Goal: Information Seeking & Learning: Learn about a topic

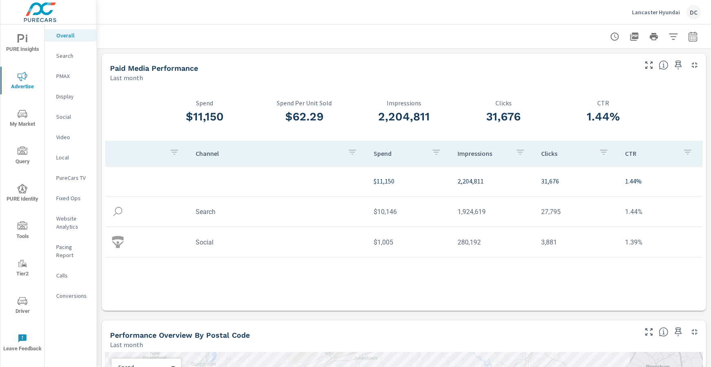
click at [661, 16] on div "Lancaster Hyundai DC" at bounding box center [666, 12] width 69 height 15
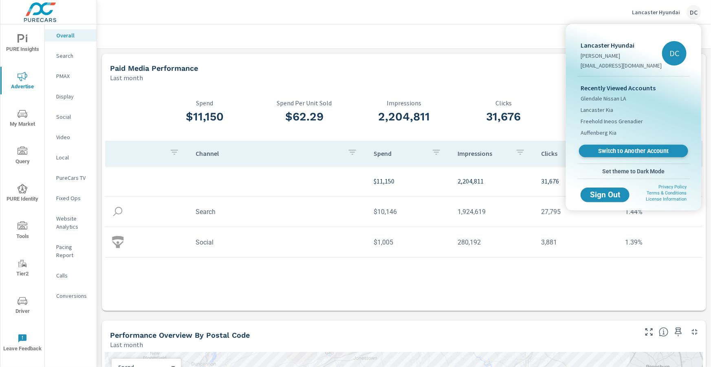
click at [628, 151] on span "Switch to Another Account" at bounding box center [633, 151] width 100 height 8
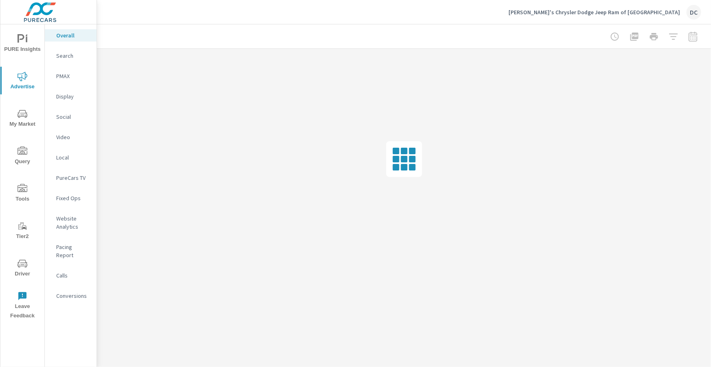
click at [18, 194] on span "Tools" at bounding box center [22, 194] width 39 height 20
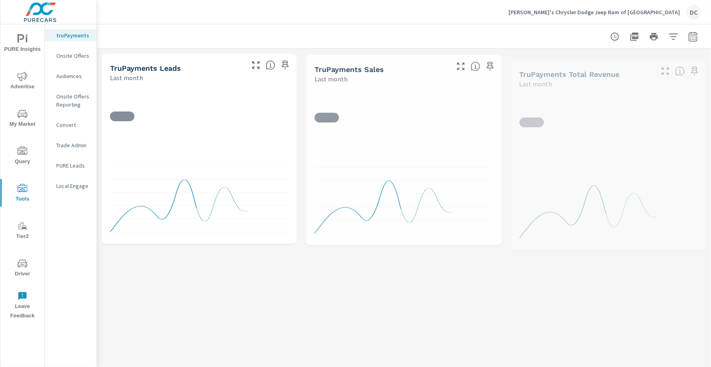
click at [81, 59] on p "Onsite Offers" at bounding box center [73, 56] width 34 height 8
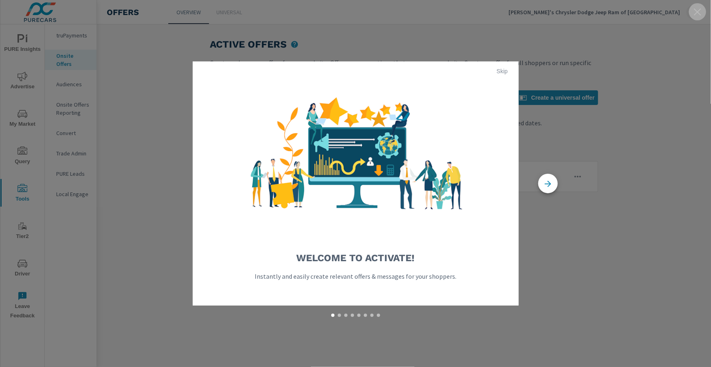
click at [695, 13] on icon "button" at bounding box center [698, 12] width 10 height 10
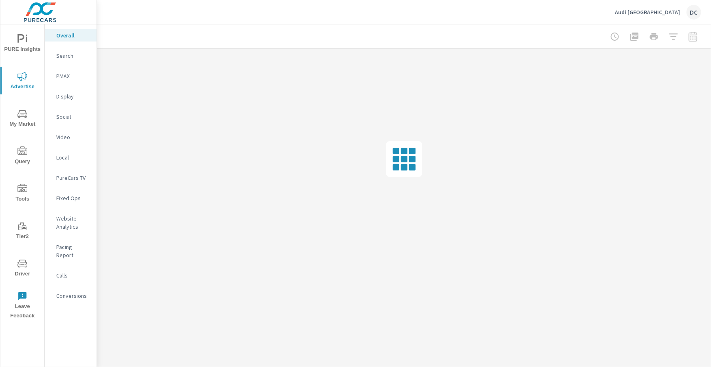
click at [64, 119] on p "Social" at bounding box center [73, 117] width 34 height 8
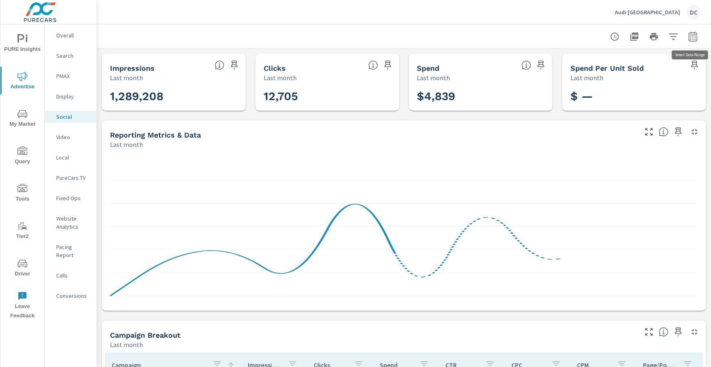
click at [693, 34] on icon "button" at bounding box center [692, 36] width 9 height 10
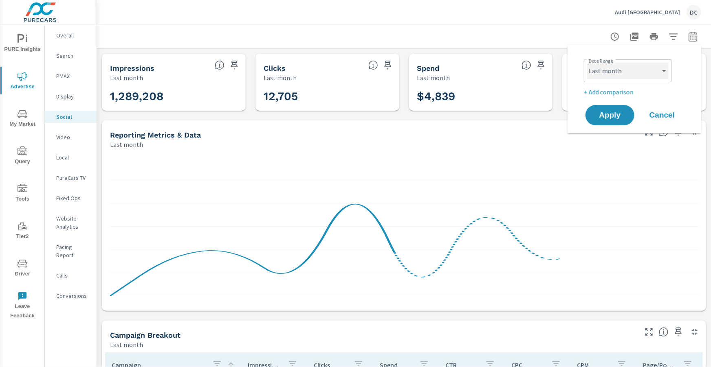
click at [664, 69] on select "Custom Yesterday Last week Last 7 days Last 14 days Last 30 days Last 45 days L…" at bounding box center [627, 71] width 81 height 16
click at [587, 63] on select "Custom Yesterday Last week Last 7 days Last 14 days Last 30 days Last 45 days L…" at bounding box center [627, 71] width 81 height 16
select select "Month to date"
click at [616, 114] on span "Apply" at bounding box center [609, 116] width 33 height 8
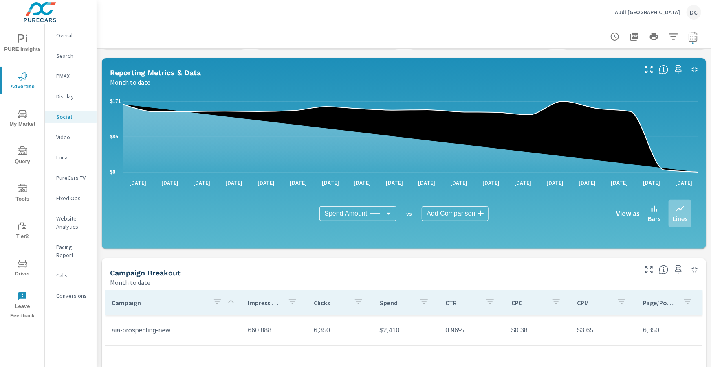
scroll to position [65, 0]
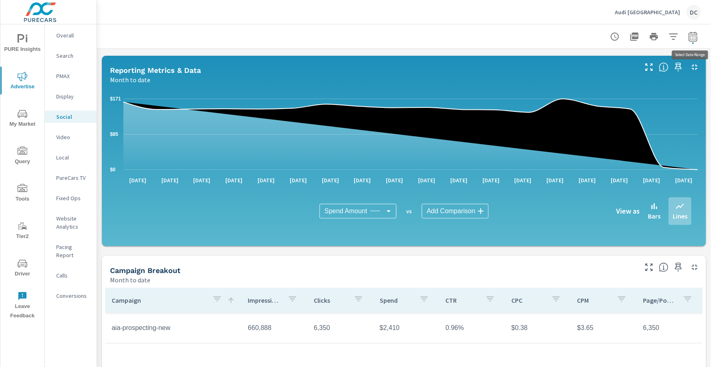
click at [689, 40] on icon "button" at bounding box center [692, 36] width 9 height 10
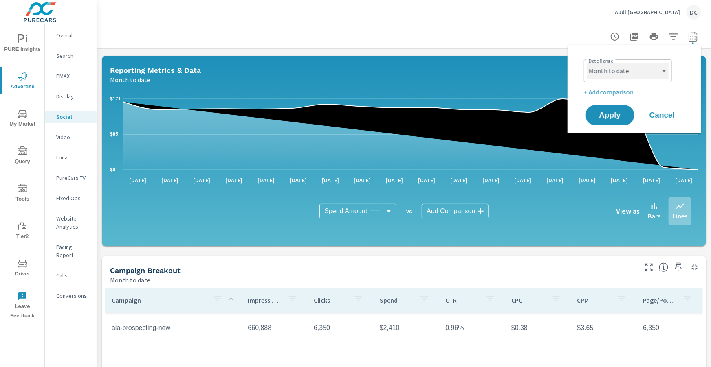
click at [654, 68] on select "Custom Yesterday Last week Last 7 days Last 14 days Last 30 days Last 45 days L…" at bounding box center [627, 71] width 81 height 16
click at [587, 63] on select "Custom Yesterday Last week Last 7 days Last 14 days Last 30 days Last 45 days L…" at bounding box center [627, 71] width 81 height 16
select select "Last month"
click at [628, 118] on button "Apply" at bounding box center [610, 115] width 51 height 21
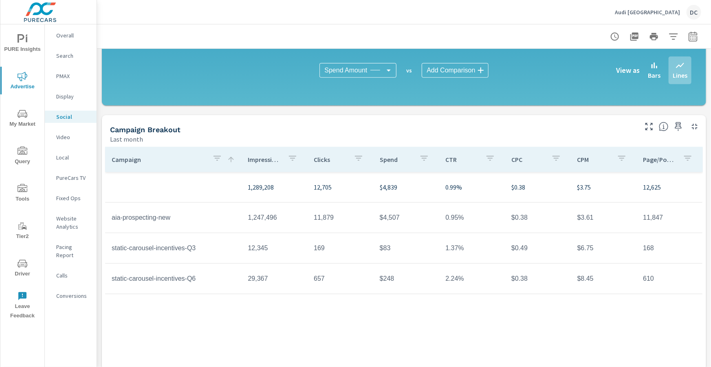
scroll to position [210, 0]
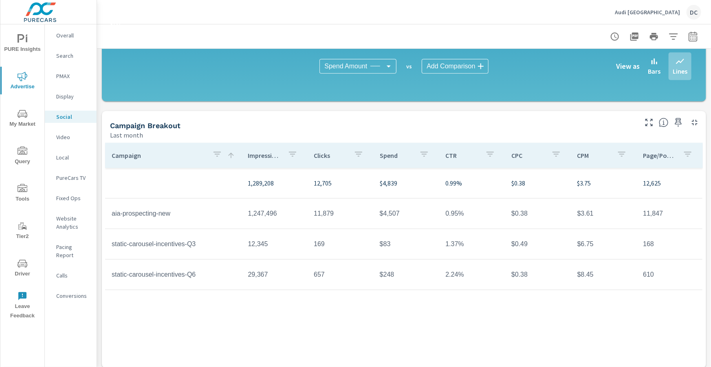
click at [535, 84] on div "Spend Amount Spend Amount ​ vs Add Comparison ​ View as Bars Lines" at bounding box center [404, 66] width 575 height 41
click at [662, 13] on p "Audi [GEOGRAPHIC_DATA]" at bounding box center [647, 12] width 65 height 7
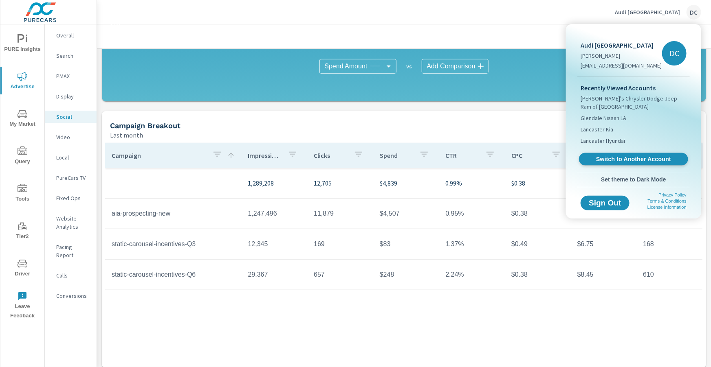
click at [627, 156] on span "Switch to Another Account" at bounding box center [633, 160] width 100 height 8
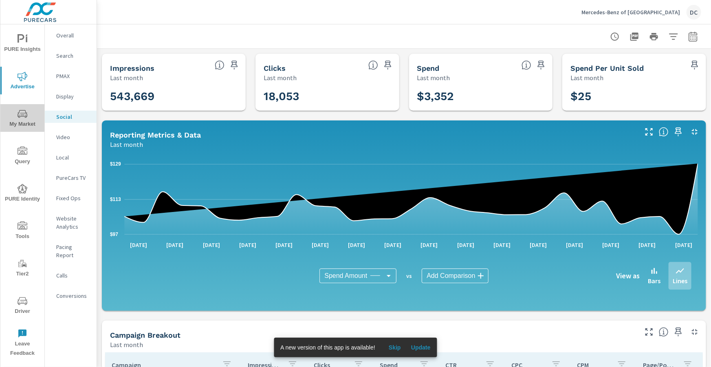
click at [24, 112] on icon "nav menu" at bounding box center [23, 114] width 10 height 10
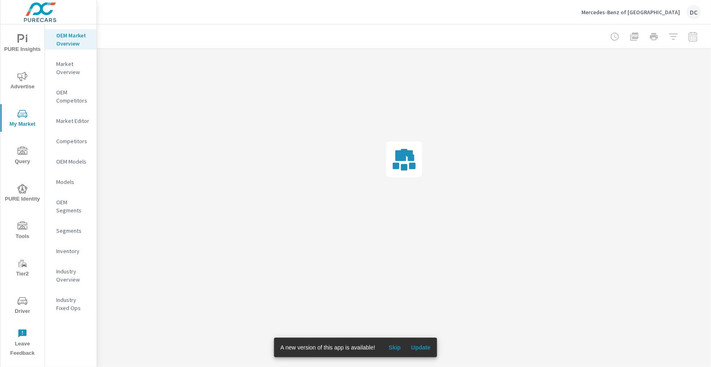
click at [429, 346] on span "Update" at bounding box center [421, 347] width 20 height 7
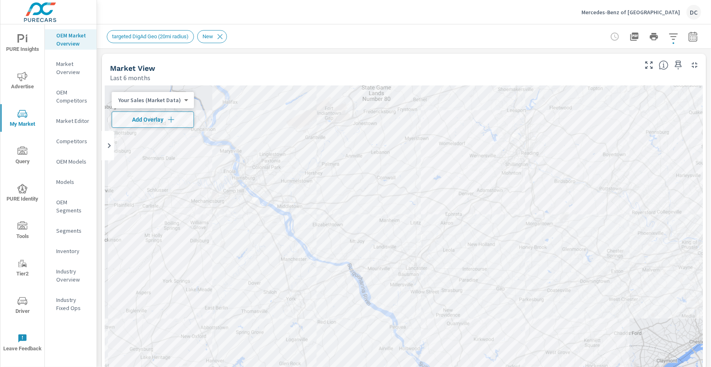
click at [653, 10] on p "Mercedes-Benz of [GEOGRAPHIC_DATA]" at bounding box center [630, 12] width 99 height 7
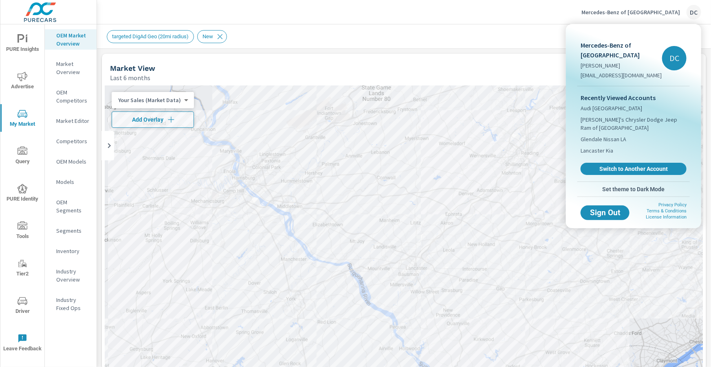
click at [627, 165] on span "Switch to Another Account" at bounding box center [633, 168] width 97 height 7
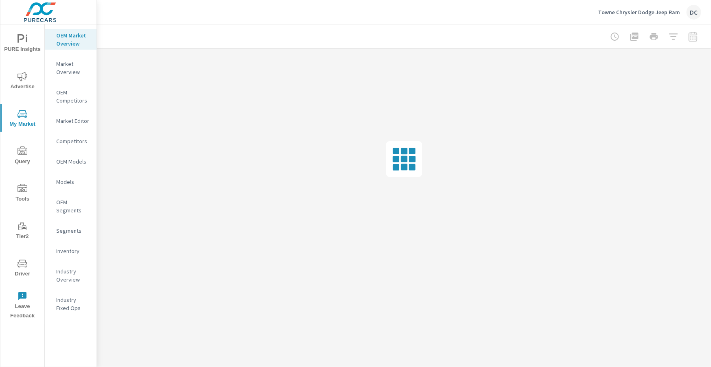
click at [24, 84] on span "Advertise" at bounding box center [22, 82] width 39 height 20
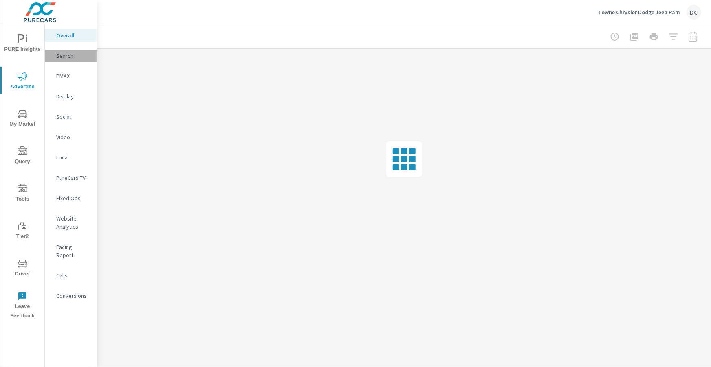
click at [70, 57] on p "Search" at bounding box center [73, 56] width 34 height 8
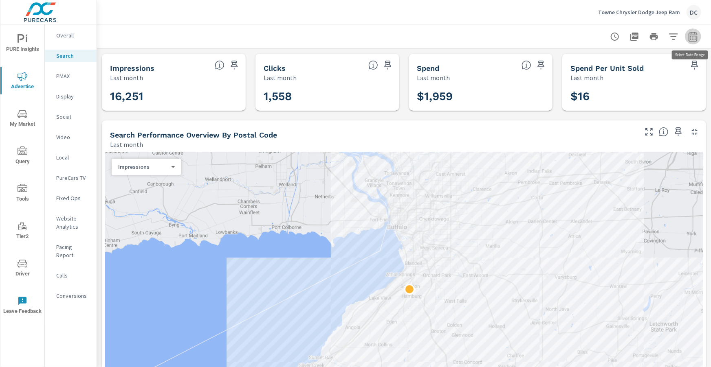
click at [691, 39] on icon "button" at bounding box center [692, 37] width 5 height 3
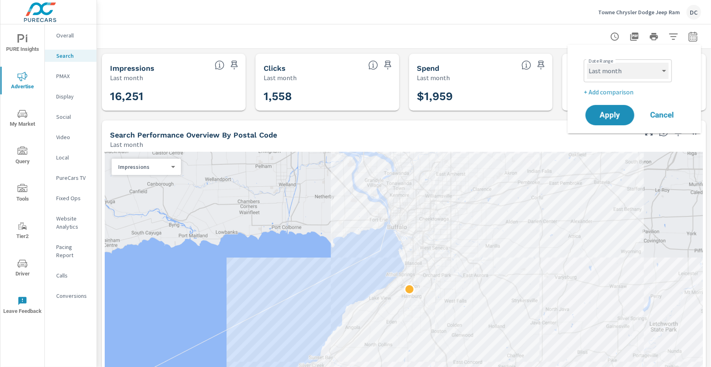
click at [665, 73] on select "Custom Yesterday Last week Last 7 days Last 14 days Last 30 days Last 45 days L…" at bounding box center [627, 71] width 81 height 16
click at [587, 63] on select "Custom Yesterday Last week Last 7 days Last 14 days Last 30 days Last 45 days L…" at bounding box center [627, 71] width 81 height 16
select select "Month to date"
click at [616, 110] on button "Apply" at bounding box center [610, 115] width 51 height 21
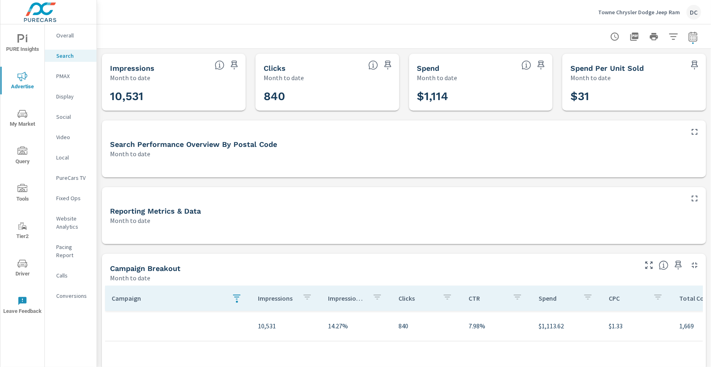
click at [66, 73] on p "PMAX" at bounding box center [73, 76] width 34 height 8
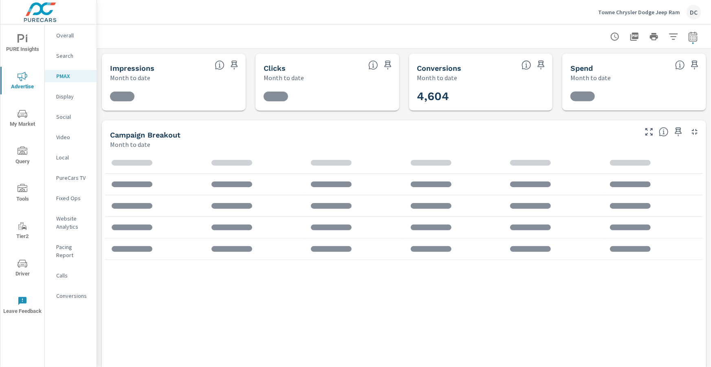
scroll to position [15, 0]
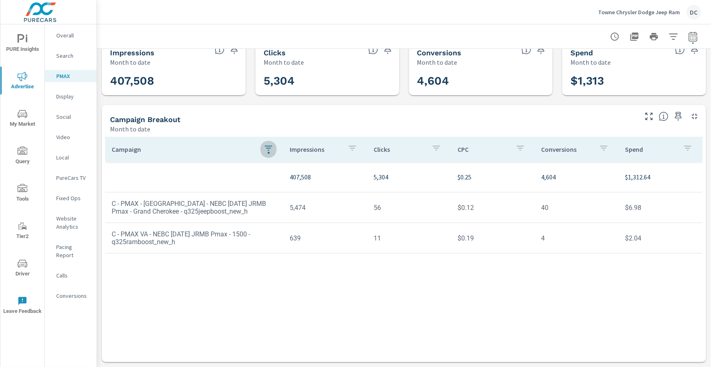
click at [267, 149] on icon "button" at bounding box center [269, 148] width 10 height 10
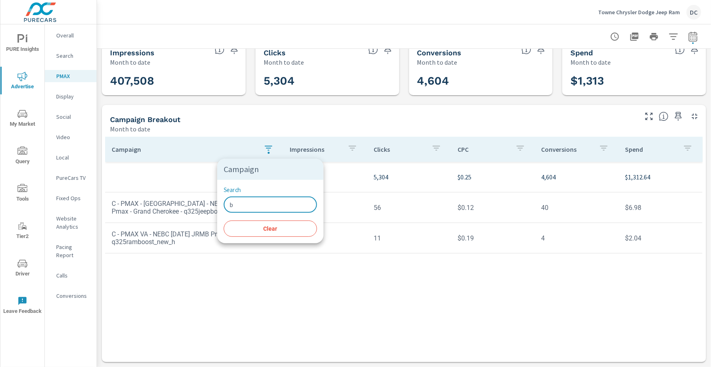
click at [246, 205] on input "b" at bounding box center [270, 205] width 93 height 16
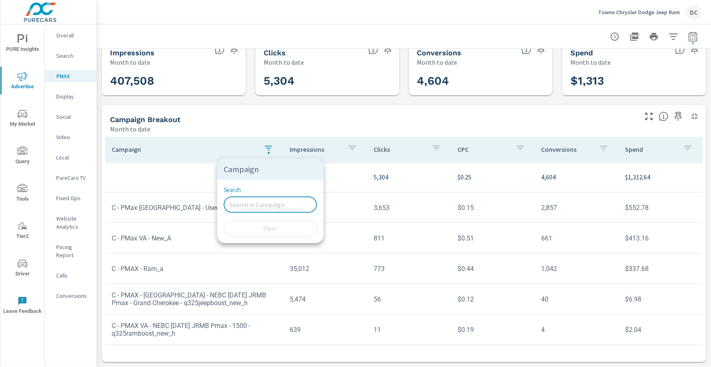
click at [183, 181] on div at bounding box center [355, 183] width 711 height 367
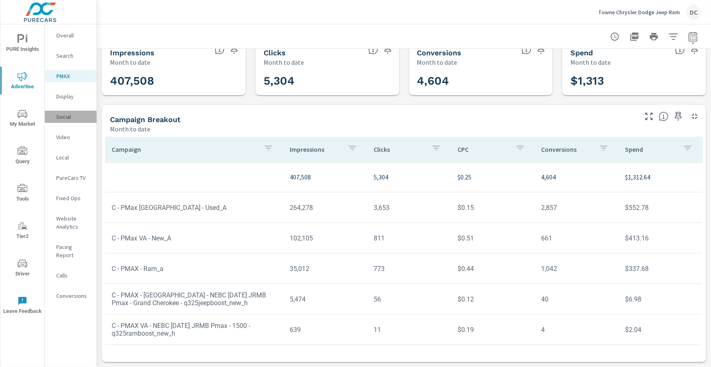
click at [67, 118] on p "Social" at bounding box center [73, 117] width 34 height 8
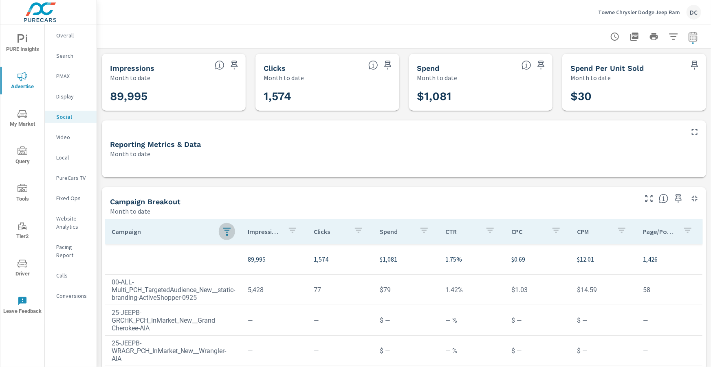
click at [221, 235] on button "button" at bounding box center [227, 231] width 16 height 19
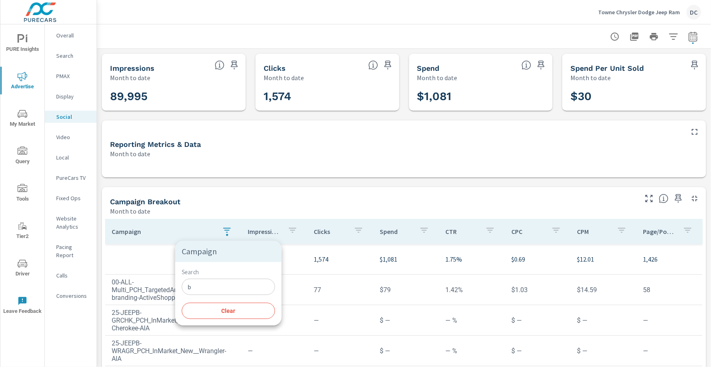
click at [199, 288] on input "b" at bounding box center [228, 287] width 93 height 16
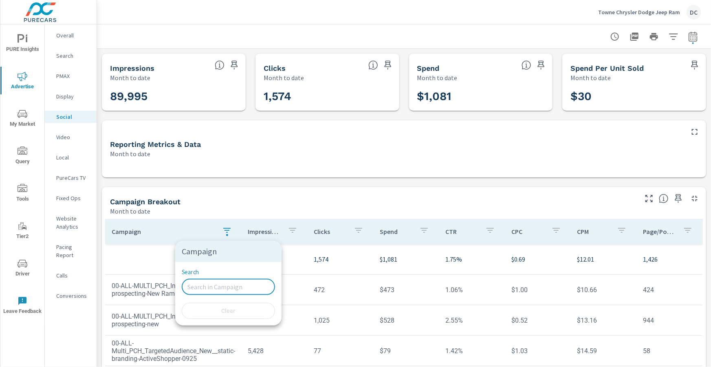
click at [159, 260] on div at bounding box center [355, 183] width 711 height 367
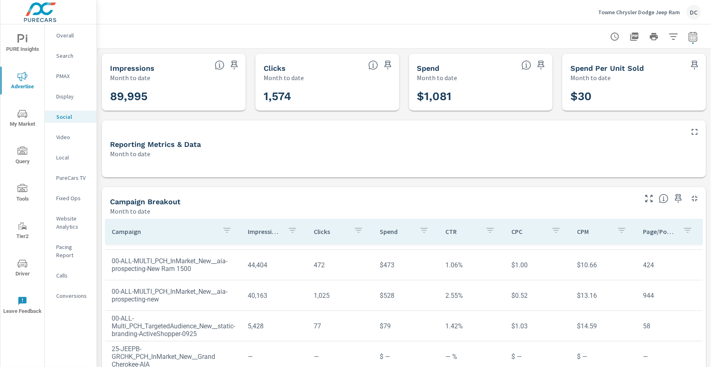
scroll to position [29, 0]
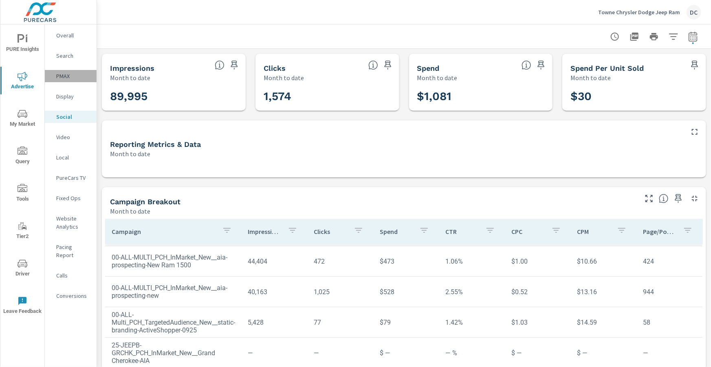
click at [58, 75] on p "PMAX" at bounding box center [73, 76] width 34 height 8
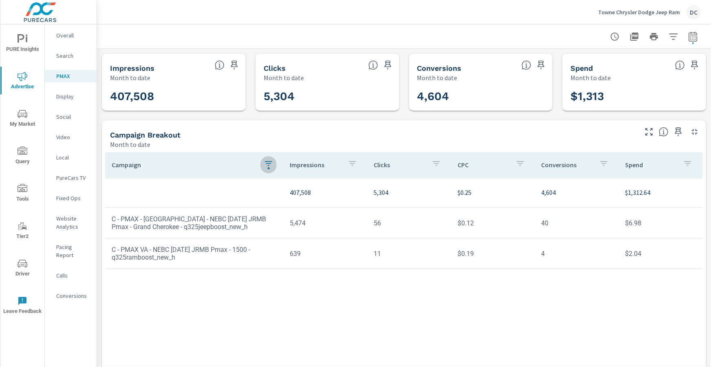
click at [270, 165] on icon "button" at bounding box center [269, 164] width 10 height 10
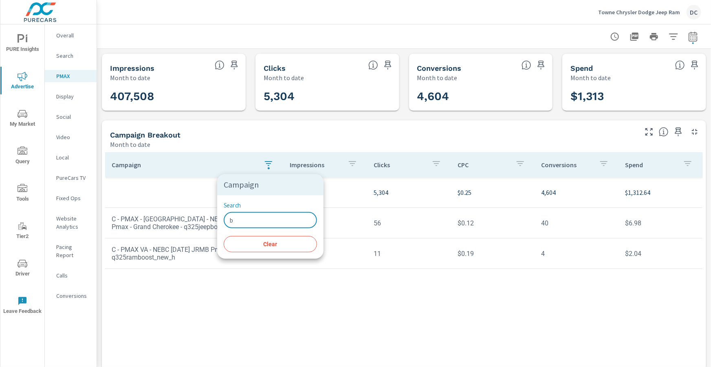
click at [246, 220] on input "b" at bounding box center [270, 220] width 93 height 16
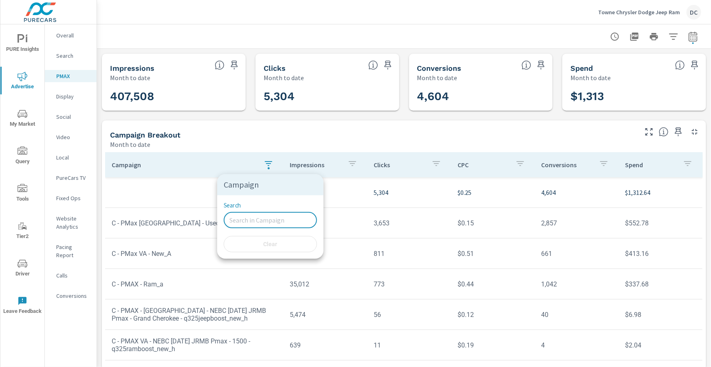
click at [170, 185] on div at bounding box center [355, 183] width 711 height 367
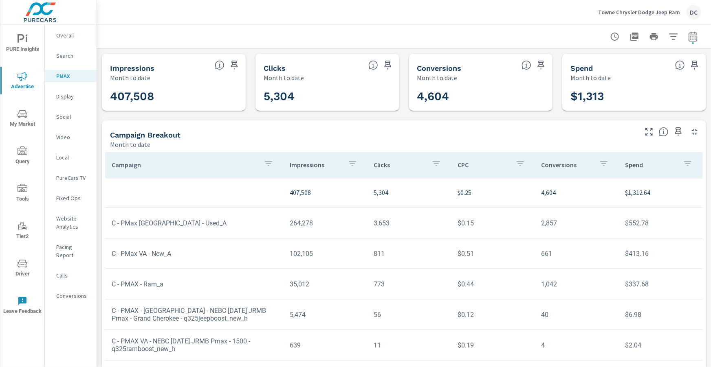
click at [70, 116] on p "Social" at bounding box center [73, 117] width 34 height 8
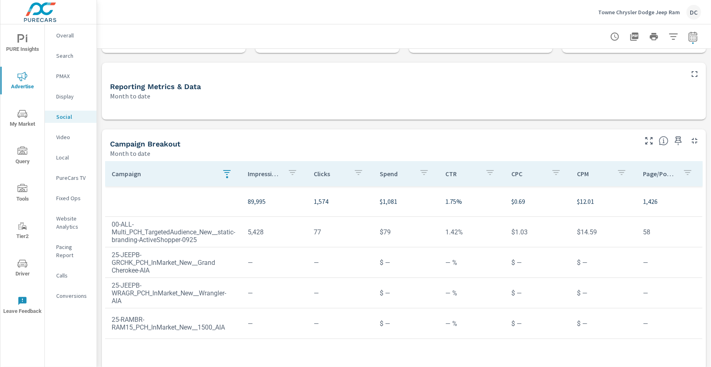
scroll to position [59, 0]
click at [227, 177] on div "button" at bounding box center [227, 172] width 10 height 12
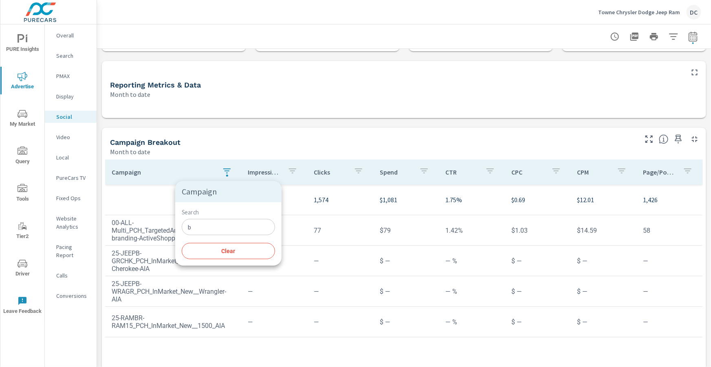
click at [214, 226] on input "b" at bounding box center [228, 227] width 93 height 16
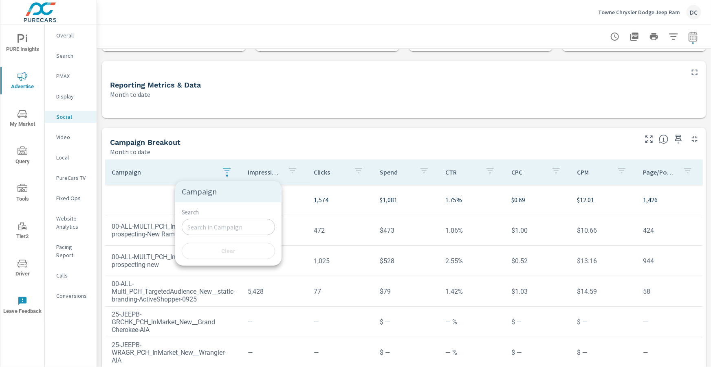
click at [160, 191] on div at bounding box center [355, 183] width 711 height 367
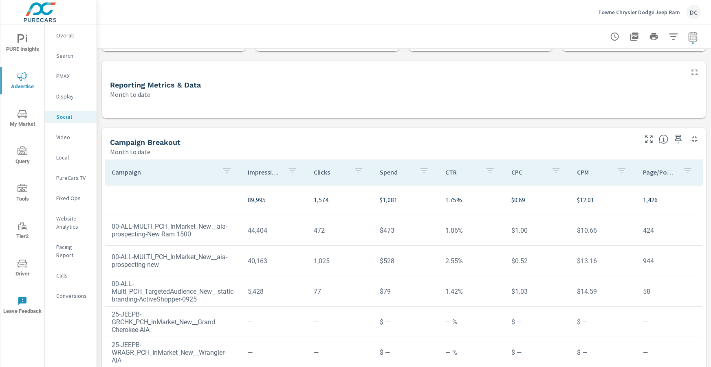
click at [64, 56] on p "Search" at bounding box center [73, 56] width 34 height 8
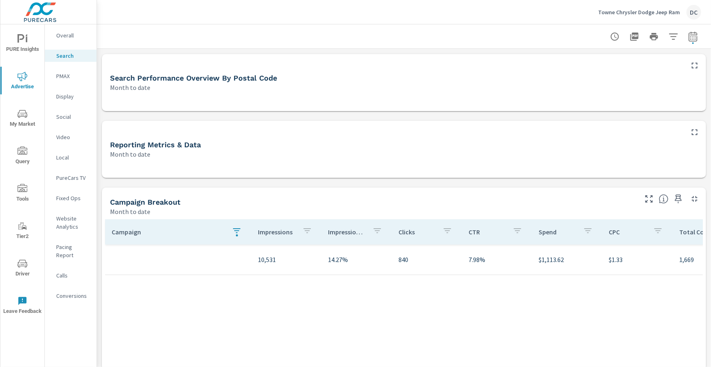
scroll to position [149, 0]
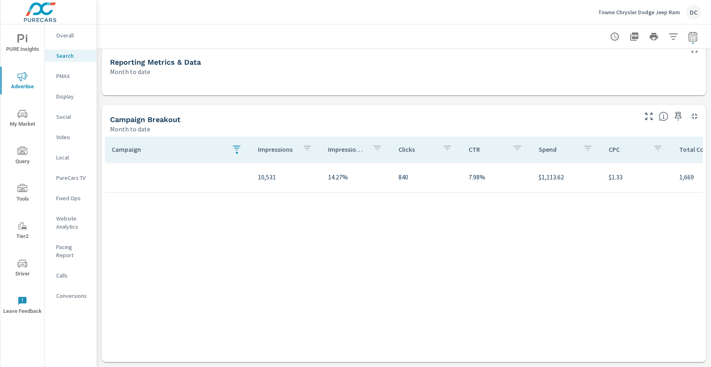
click at [237, 150] on icon "button" at bounding box center [237, 148] width 10 height 10
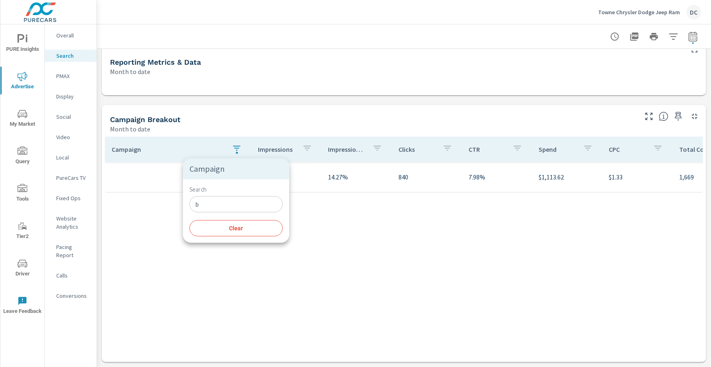
click at [231, 202] on input "b" at bounding box center [235, 204] width 93 height 16
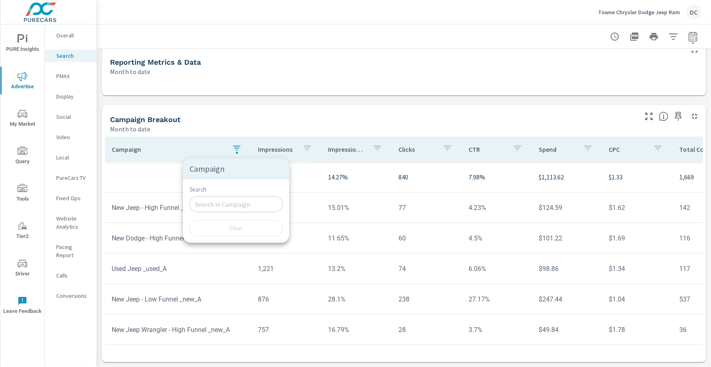
click at [199, 135] on div at bounding box center [355, 183] width 711 height 367
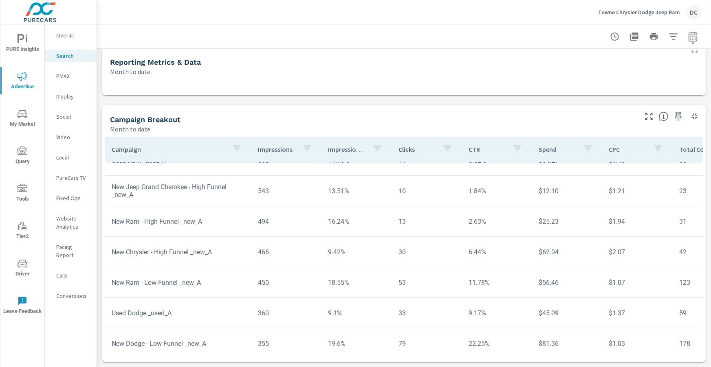
scroll to position [201, 0]
click at [59, 37] on p "Overall" at bounding box center [73, 35] width 34 height 8
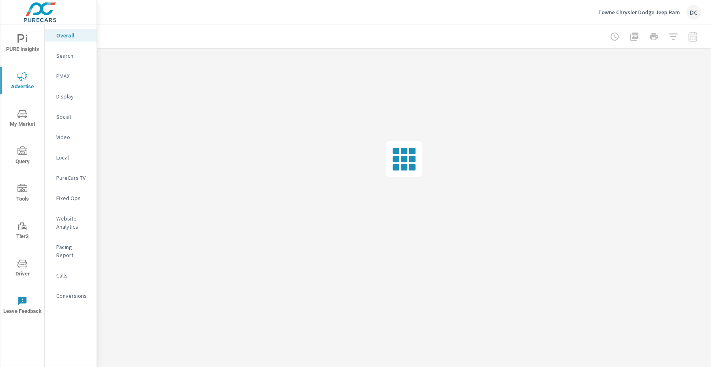
click at [695, 35] on div at bounding box center [654, 37] width 95 height 16
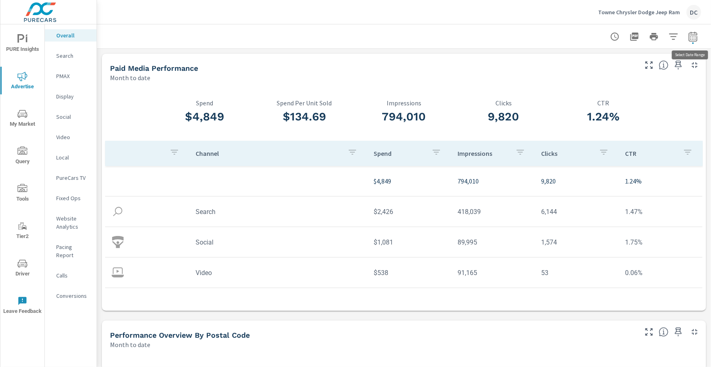
scroll to position [31, 0]
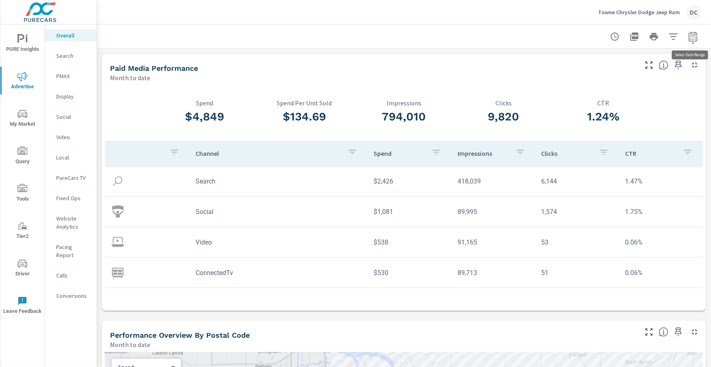
click at [697, 36] on icon "button" at bounding box center [693, 37] width 10 height 10
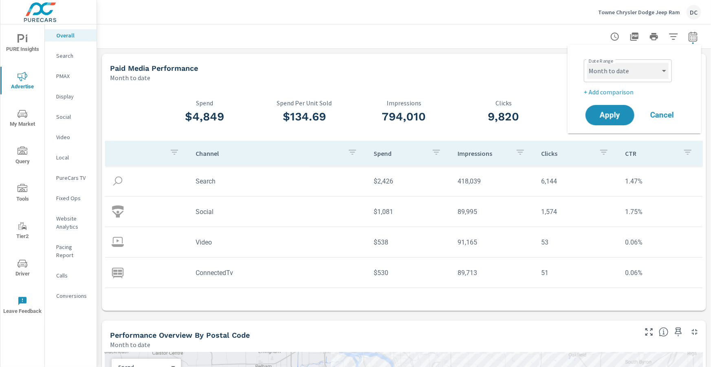
click at [660, 70] on select "Custom Yesterday Last week Last 7 days Last 14 days Last 30 days Last 45 days L…" at bounding box center [627, 71] width 81 height 16
click at [587, 63] on select "Custom Yesterday Last week Last 7 days Last 14 days Last 30 days Last 45 days L…" at bounding box center [627, 71] width 81 height 16
select select "Last month"
click at [629, 92] on p "+ Add comparison" at bounding box center [636, 92] width 104 height 10
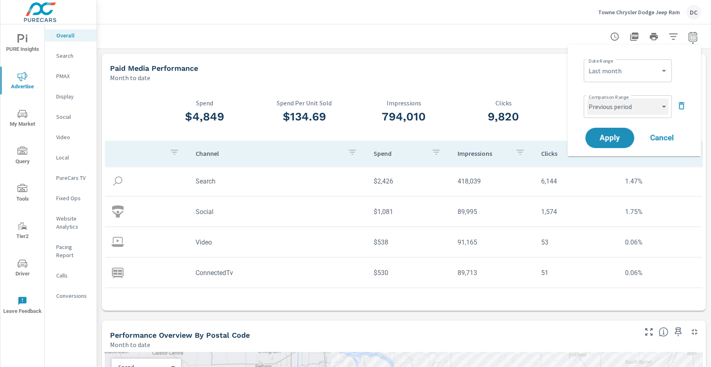
click at [629, 107] on select "Custom Previous period Previous month Previous year" at bounding box center [627, 107] width 81 height 16
click at [587, 99] on select "Custom Previous period Previous month Previous year" at bounding box center [627, 107] width 81 height 16
select select "Previous month"
click at [617, 134] on span "Apply" at bounding box center [609, 138] width 33 height 8
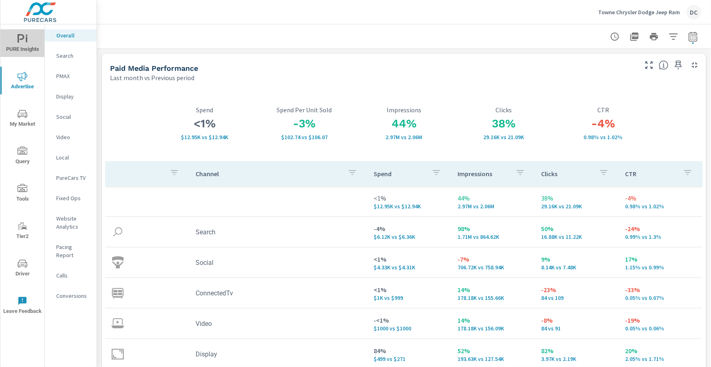
click at [29, 40] on span "PURE Insights" at bounding box center [22, 44] width 39 height 20
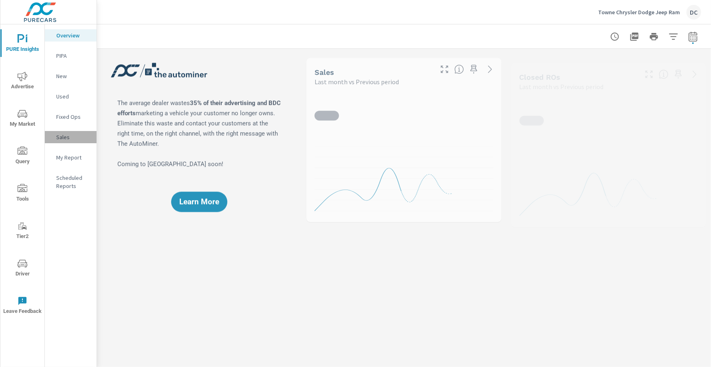
click at [67, 137] on p "Sales" at bounding box center [73, 137] width 34 height 8
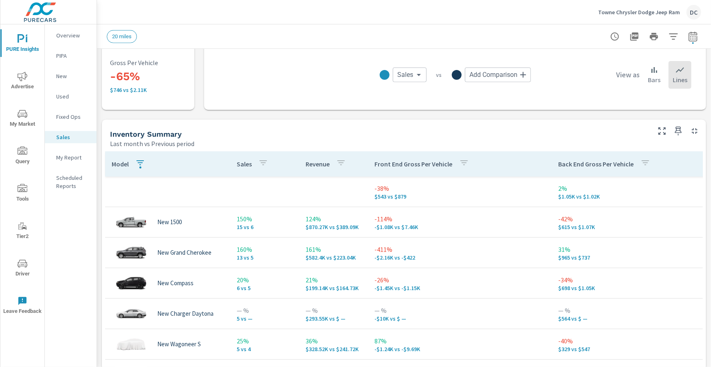
scroll to position [289, 0]
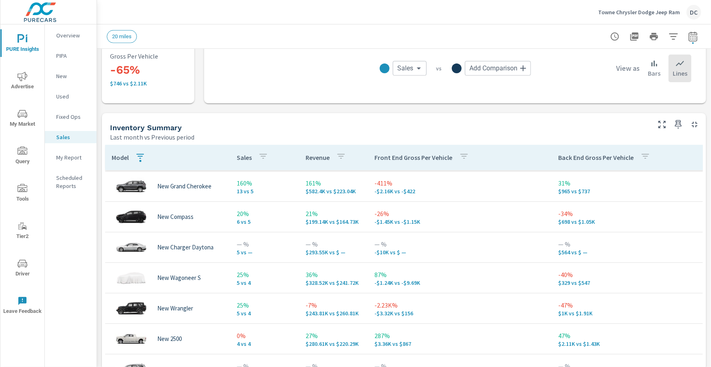
scroll to position [70, 0]
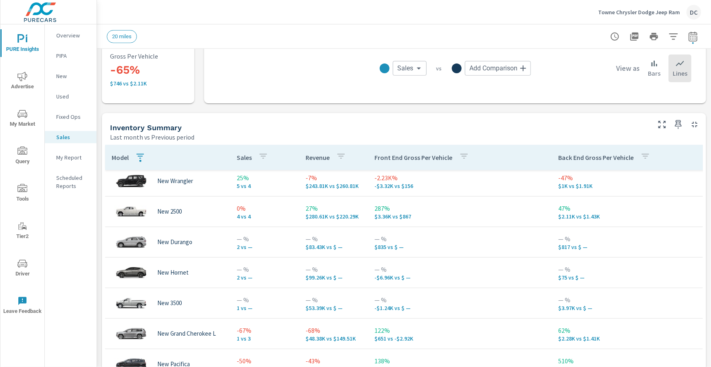
scroll to position [190, 0]
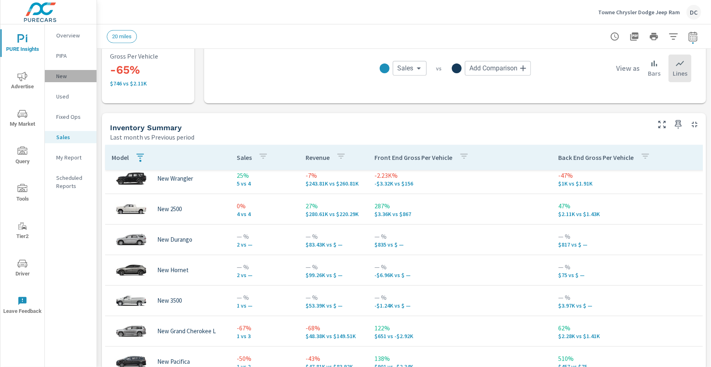
click at [67, 76] on p "New" at bounding box center [73, 76] width 34 height 8
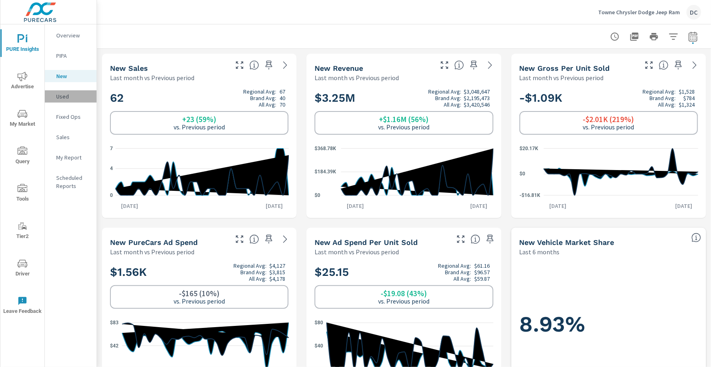
click at [66, 96] on p "Used" at bounding box center [73, 96] width 34 height 8
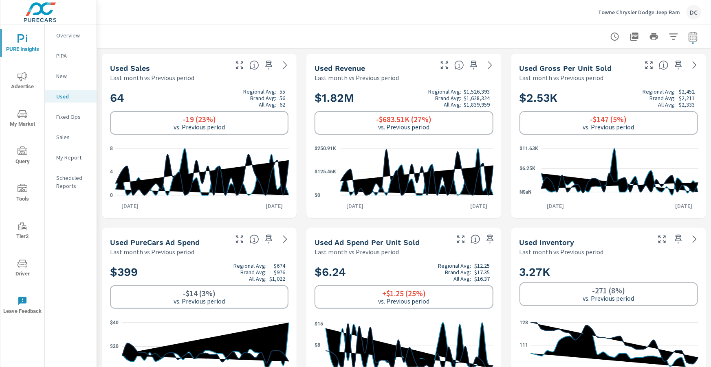
click at [66, 137] on p "Sales" at bounding box center [73, 137] width 34 height 8
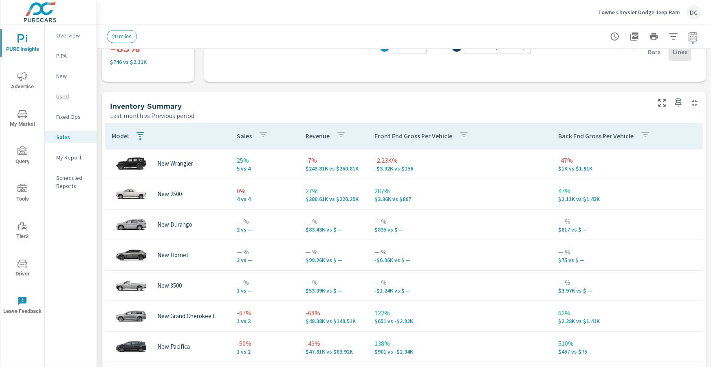
scroll to position [314, 0]
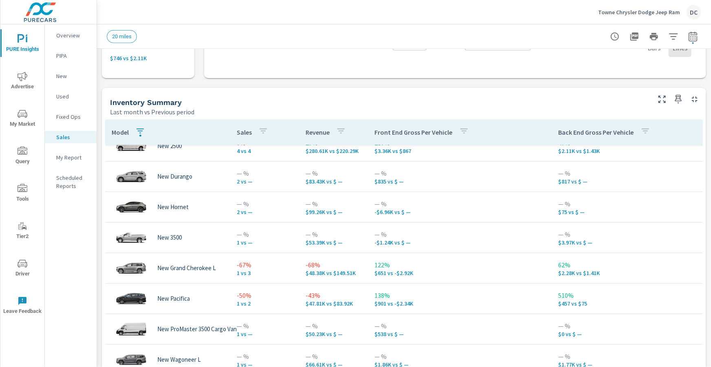
scroll to position [268, 0]
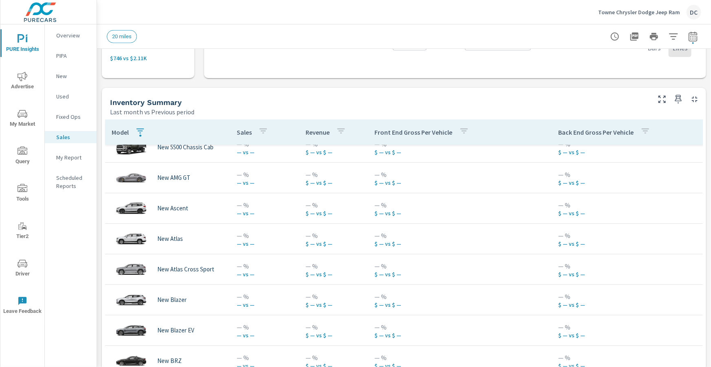
scroll to position [521, 0]
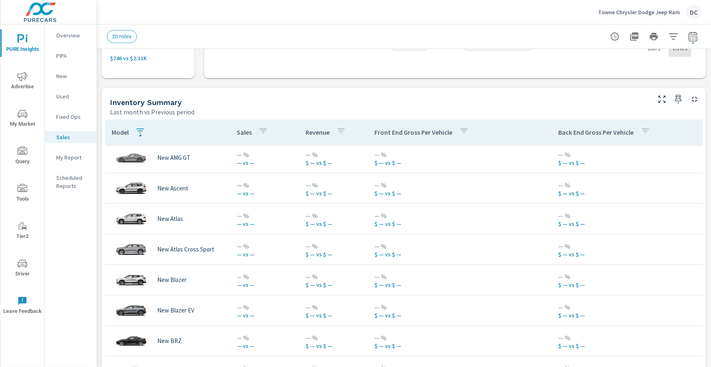
click at [141, 132] on icon "button" at bounding box center [139, 131] width 7 height 5
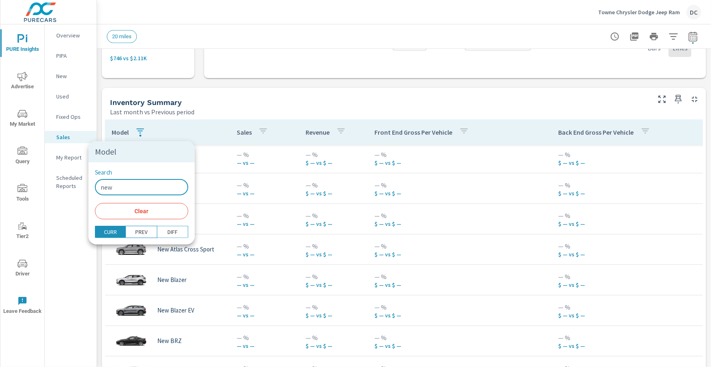
click at [132, 185] on input "new" at bounding box center [141, 187] width 93 height 16
type input "n"
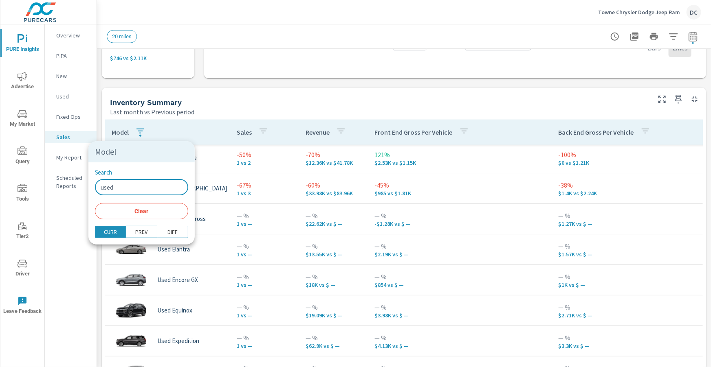
type input "used"
click at [197, 137] on div at bounding box center [355, 183] width 711 height 367
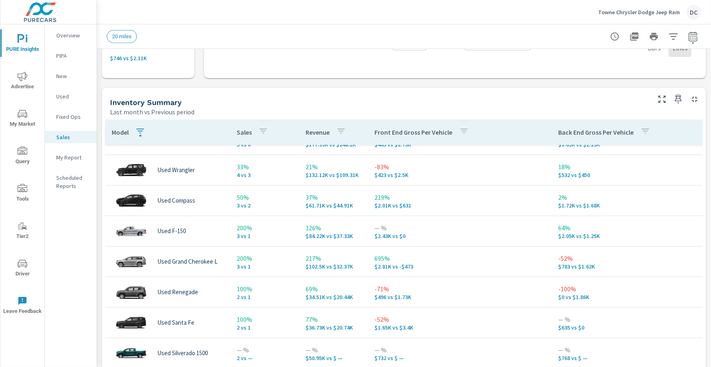
scroll to position [47, 0]
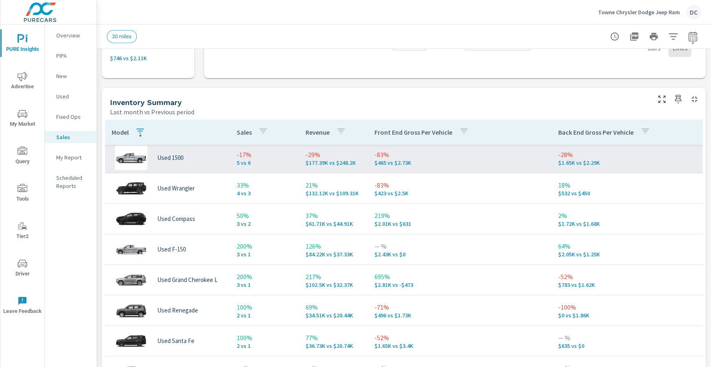
scroll to position [71, 0]
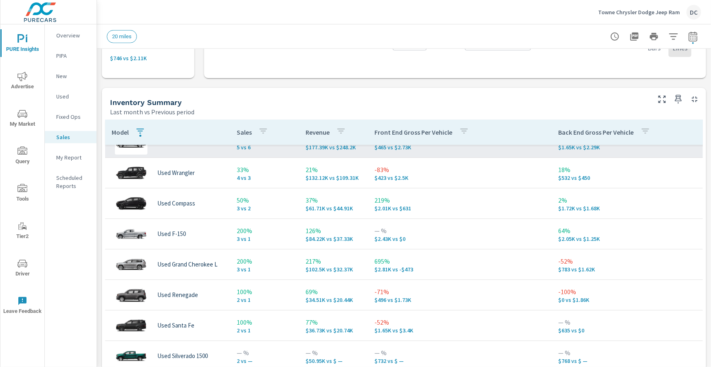
scroll to position [112, 0]
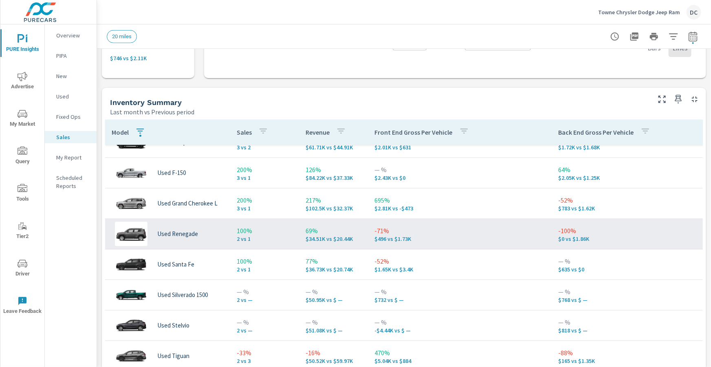
scroll to position [143, 0]
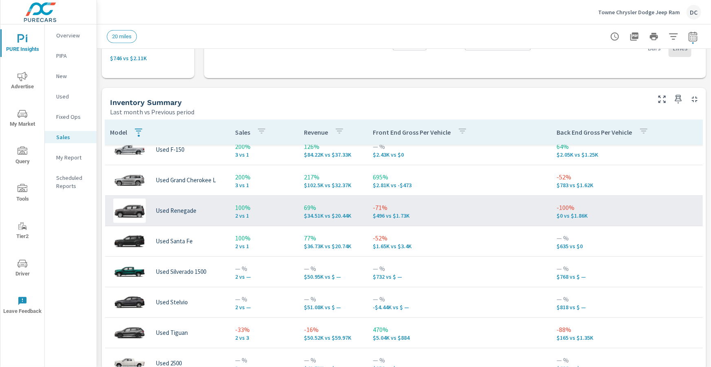
scroll to position [163, 2]
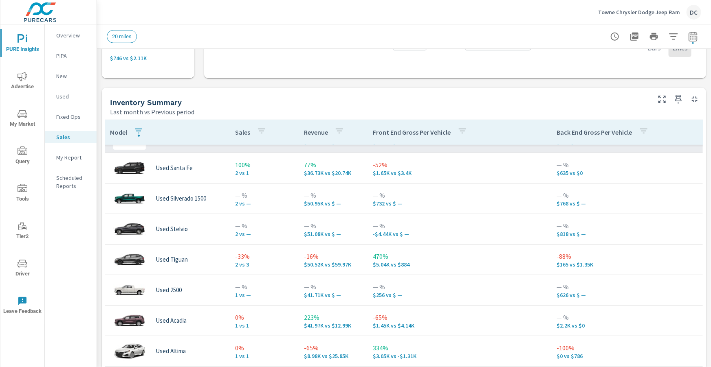
scroll to position [244, 2]
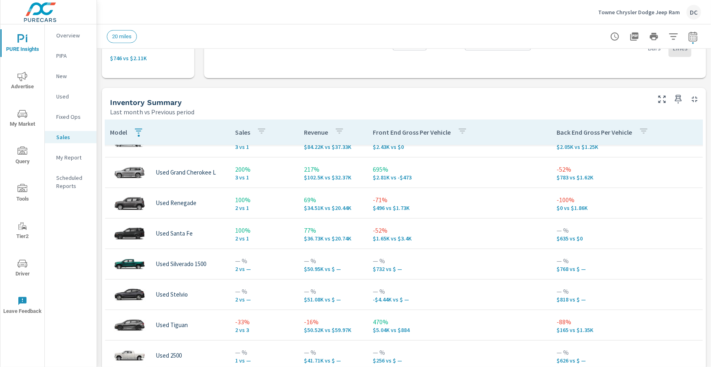
scroll to position [23, 2]
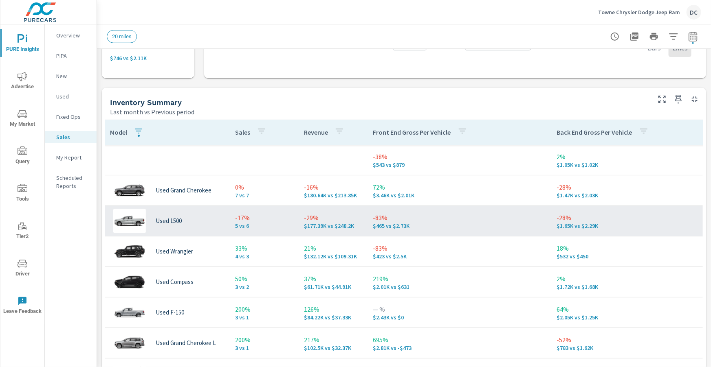
scroll to position [2, 0]
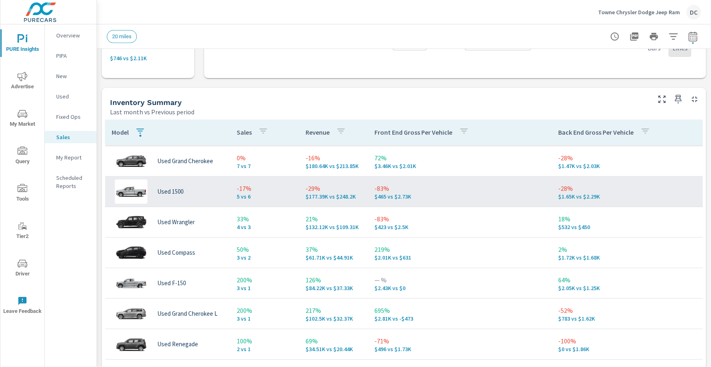
scroll to position [35, 0]
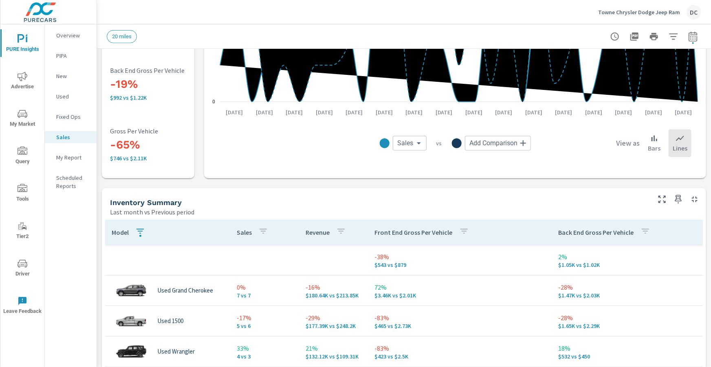
scroll to position [215, 0]
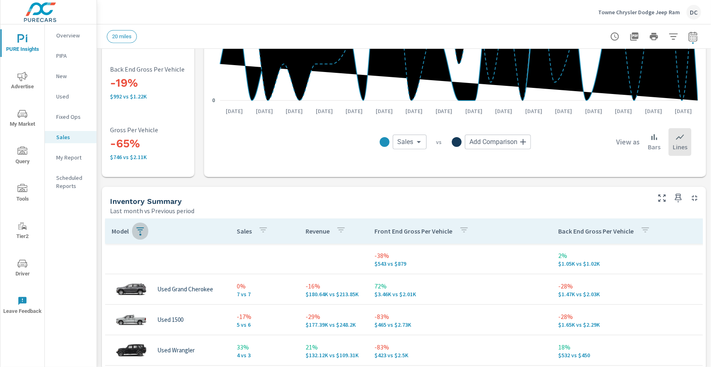
click at [141, 232] on icon "button" at bounding box center [139, 230] width 7 height 5
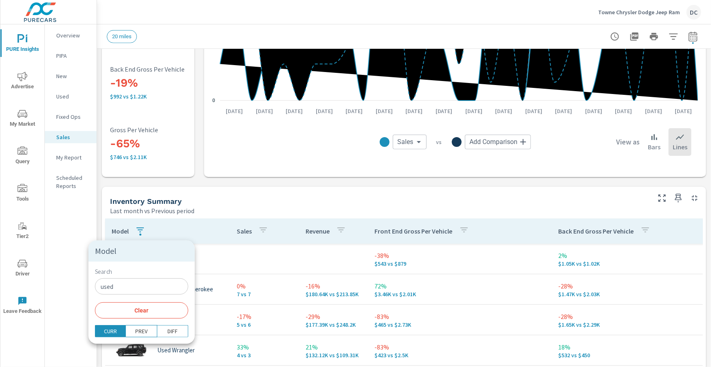
click at [115, 289] on input "used" at bounding box center [141, 287] width 93 height 16
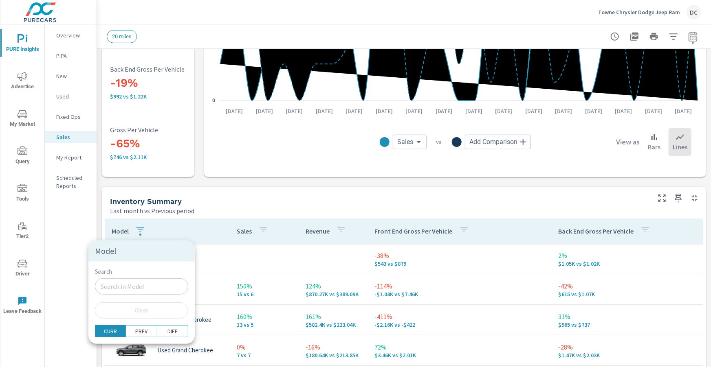
click at [198, 264] on div at bounding box center [355, 183] width 711 height 367
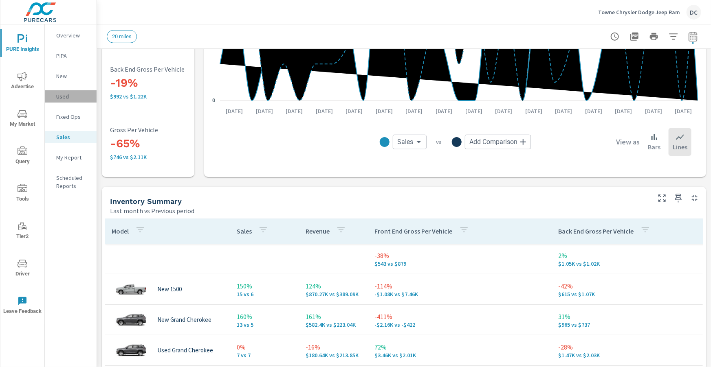
click at [66, 99] on p "Used" at bounding box center [73, 96] width 34 height 8
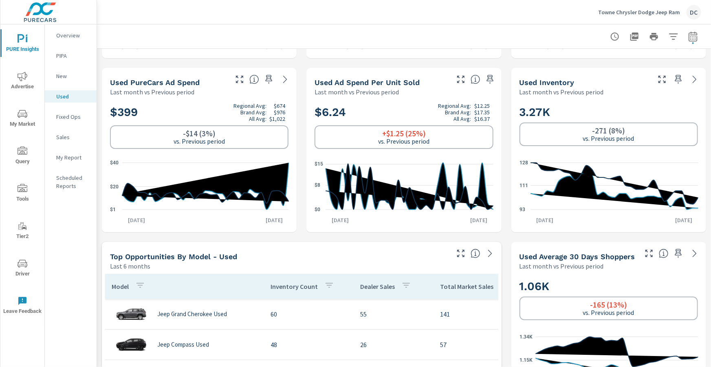
scroll to position [131, 0]
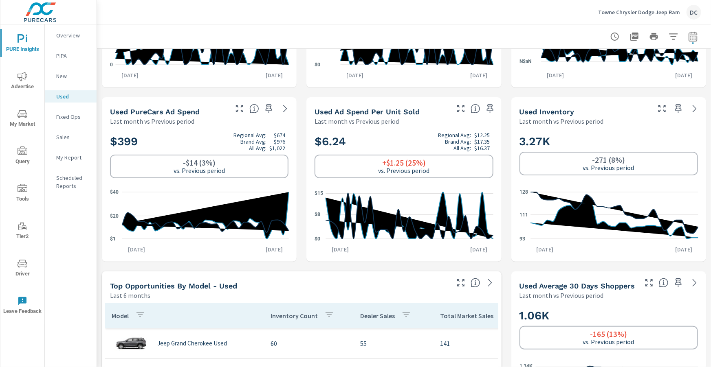
click at [642, 14] on p "Towne Chrysler Dodge Jeep Ram" at bounding box center [639, 12] width 82 height 7
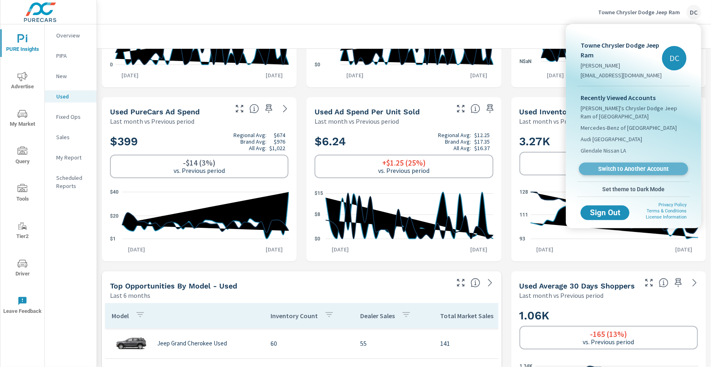
click at [644, 170] on span "Switch to Another Account" at bounding box center [633, 169] width 100 height 8
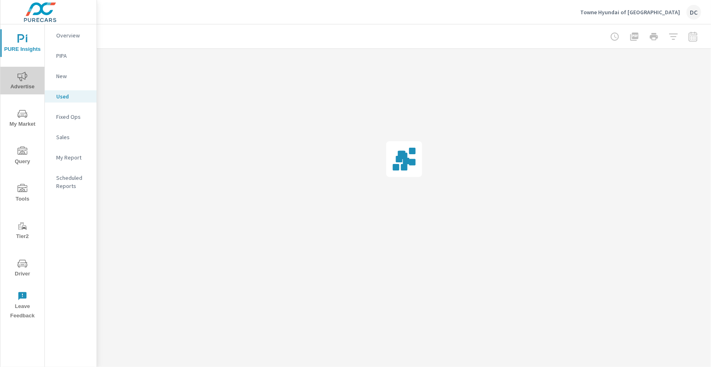
click at [26, 74] on icon "nav menu" at bounding box center [23, 76] width 10 height 9
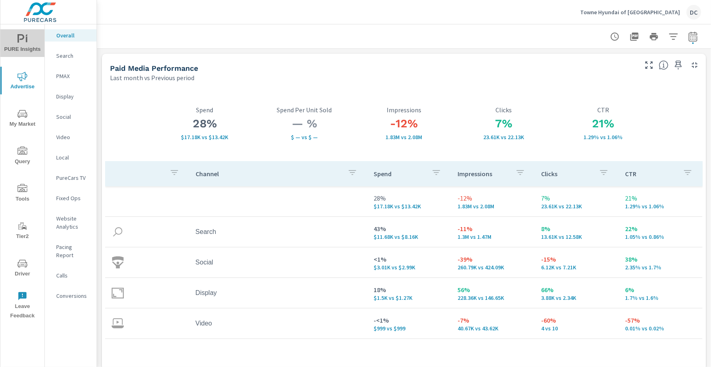
click at [22, 46] on span "PURE Insights" at bounding box center [22, 44] width 39 height 20
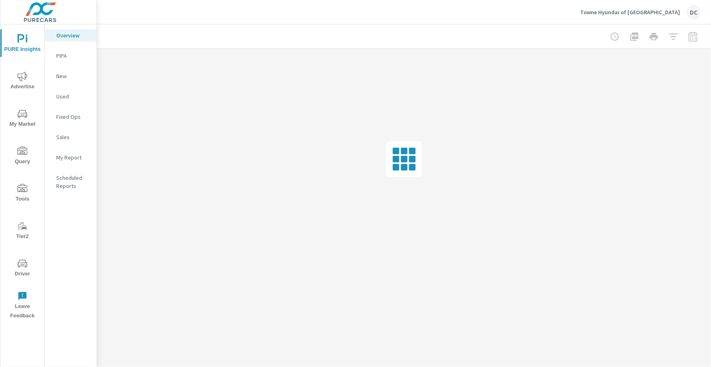
click at [64, 134] on p "Sales" at bounding box center [73, 137] width 34 height 8
